Goal: Information Seeking & Learning: Learn about a topic

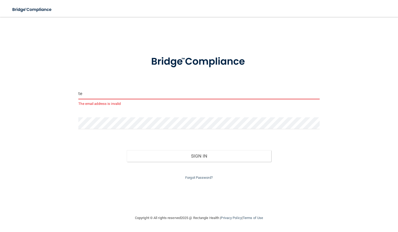
type input "t"
click at [165, 92] on input "email" at bounding box center [198, 93] width 241 height 12
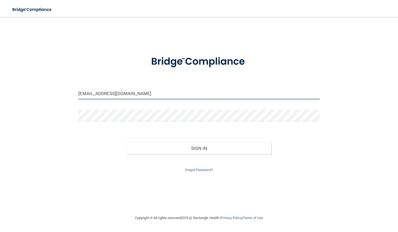
type input "[EMAIL_ADDRESS][DOMAIN_NAME]"
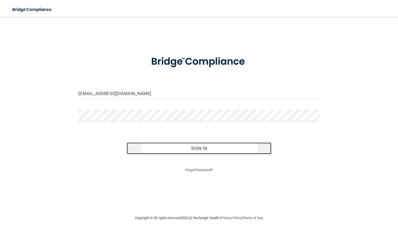
click at [198, 151] on button "Sign In" at bounding box center [199, 148] width 145 height 12
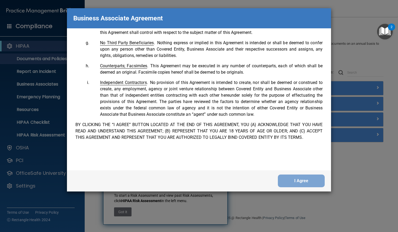
scroll to position [1078, 0]
click at [306, 181] on button "I Agree" at bounding box center [301, 180] width 47 height 13
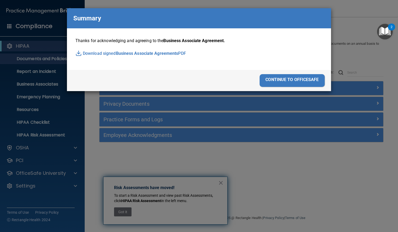
click at [285, 80] on div "continue to officesafe" at bounding box center [291, 80] width 65 height 13
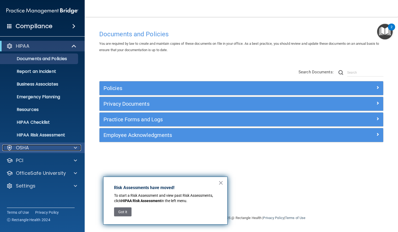
click at [49, 145] on div "OSHA" at bounding box center [35, 147] width 66 height 6
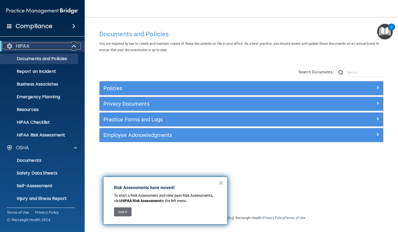
click at [40, 43] on div "HIPAA" at bounding box center [34, 46] width 65 height 6
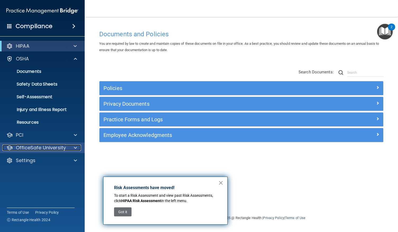
click at [32, 146] on p "OfficeSafe University" at bounding box center [41, 147] width 50 height 6
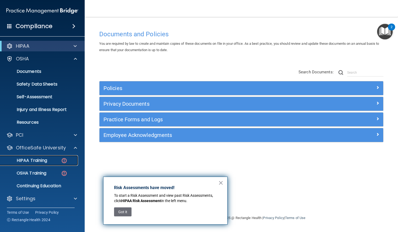
click at [40, 161] on p "HIPAA Training" at bounding box center [25, 160] width 44 height 5
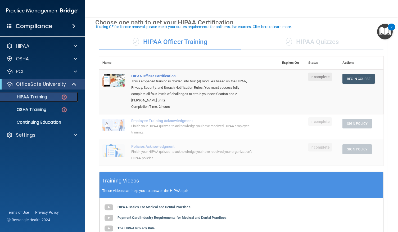
scroll to position [20, 0]
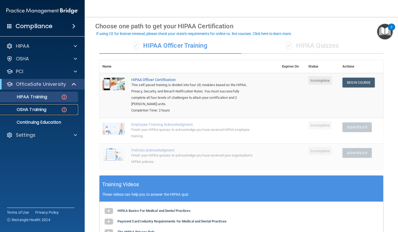
click at [54, 112] on link "OSHA Training" at bounding box center [36, 109] width 83 height 11
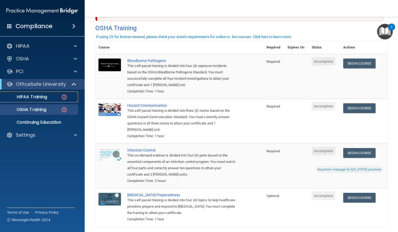
click at [45, 99] on p "HIPAA Training" at bounding box center [25, 96] width 44 height 5
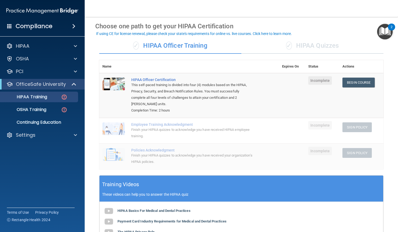
click at [308, 46] on div "✓ HIPAA Quizzes" at bounding box center [312, 46] width 142 height 16
